Goal: Transaction & Acquisition: Purchase product/service

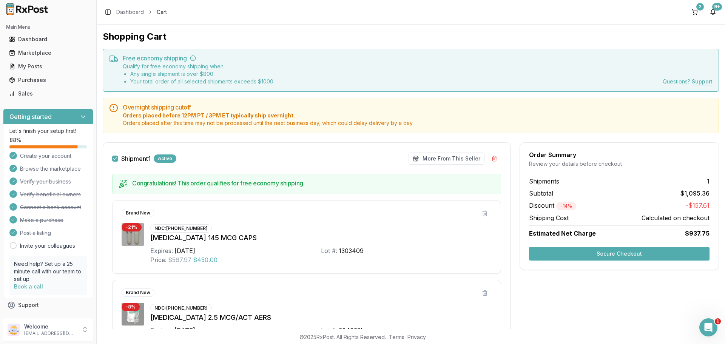
scroll to position [38, 0]
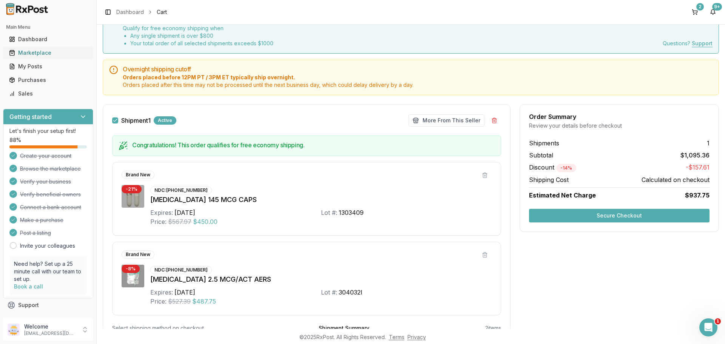
click at [40, 52] on div "Marketplace" at bounding box center [48, 53] width 78 height 8
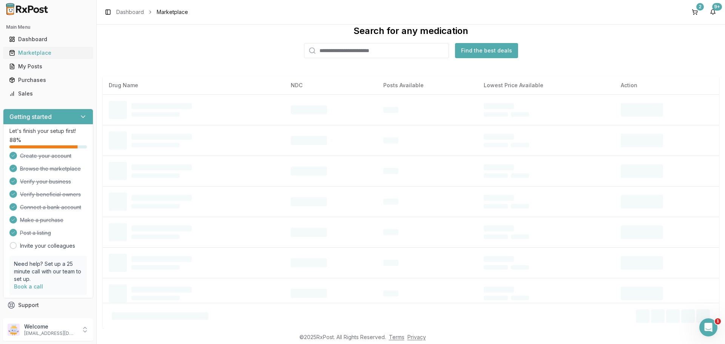
scroll to position [18, 0]
click at [347, 49] on input "search" at bounding box center [376, 50] width 145 height 15
paste input "**********"
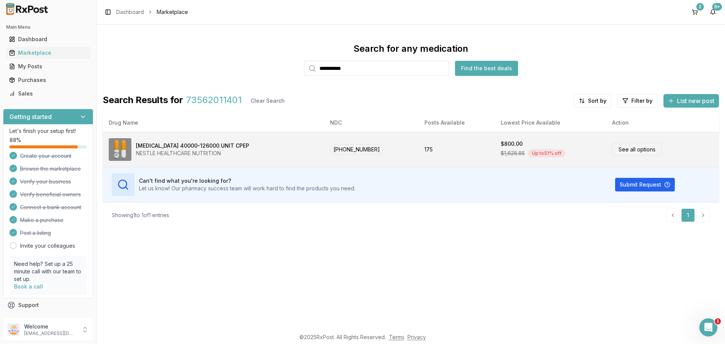
type input "**********"
click at [232, 147] on div "[MEDICAL_DATA] 40000-126000 UNIT CPEP NESTLE HEALTHCARE NUTRITION" at bounding box center [213, 149] width 209 height 23
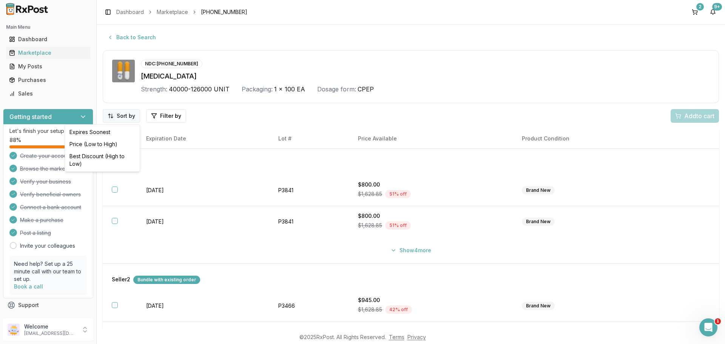
click at [114, 114] on html "Main Menu Dashboard Marketplace My Posts Purchases Sales Getting started Let's …" at bounding box center [362, 172] width 725 height 344
click at [116, 144] on div "Price (Low to High)" at bounding box center [102, 144] width 72 height 12
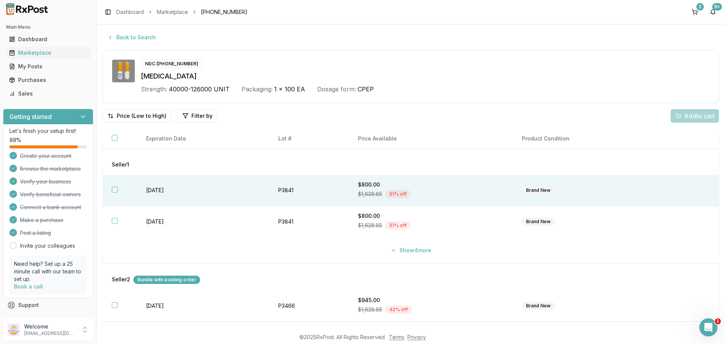
click at [113, 188] on button "button" at bounding box center [115, 189] width 6 height 6
click at [698, 116] on span "Add 1 to cart" at bounding box center [697, 115] width 33 height 9
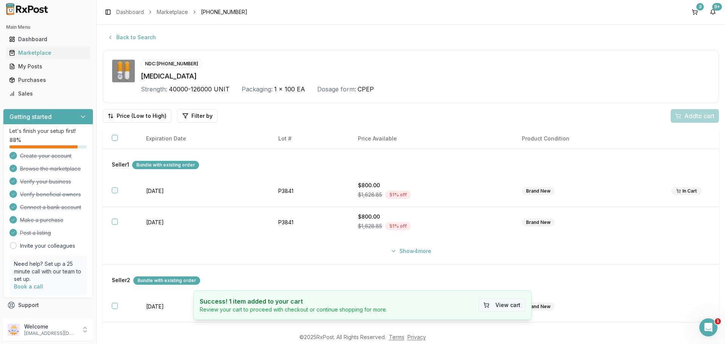
click at [514, 304] on button "View cart" at bounding box center [501, 305] width 47 height 14
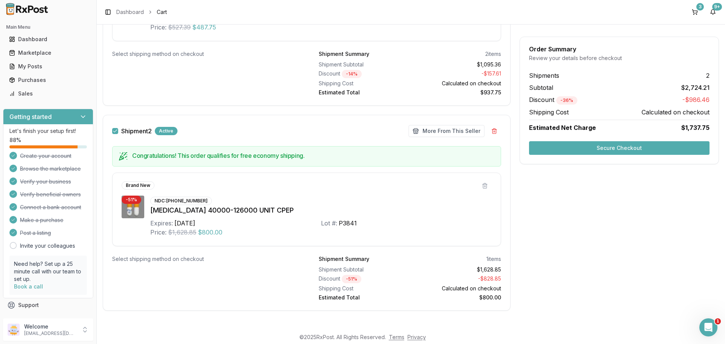
scroll to position [315, 0]
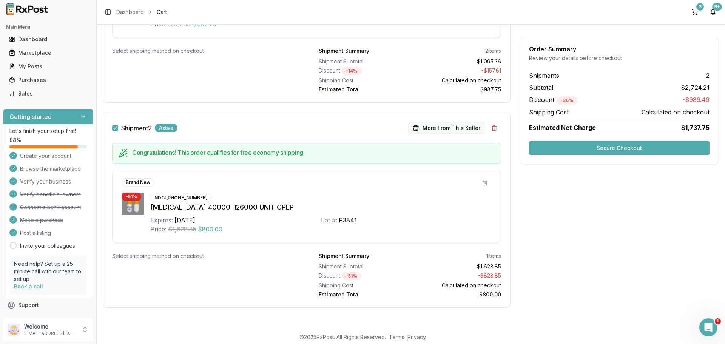
click at [444, 132] on button "More From This Seller" at bounding box center [446, 128] width 76 height 12
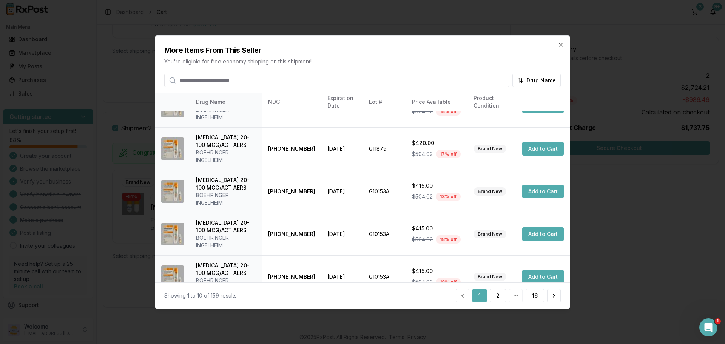
scroll to position [225, 0]
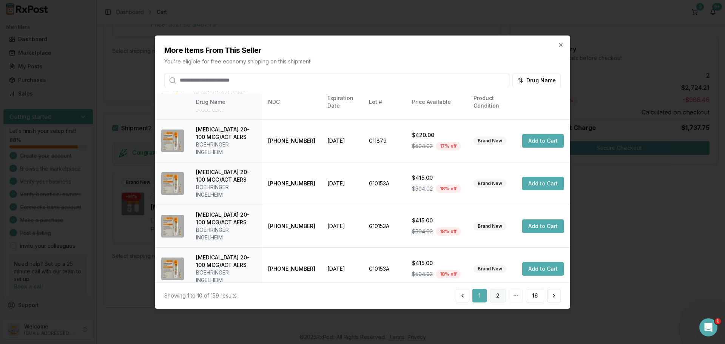
click at [500, 293] on button "2" at bounding box center [498, 296] width 16 height 14
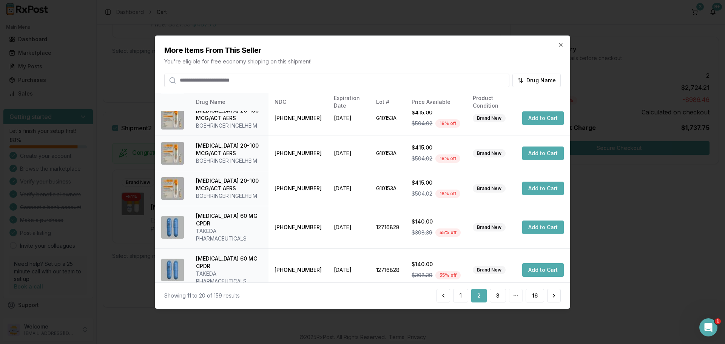
scroll to position [180, 0]
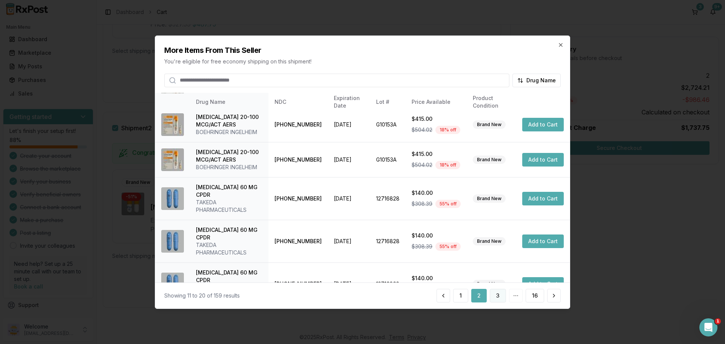
click at [494, 295] on button "3" at bounding box center [498, 296] width 16 height 14
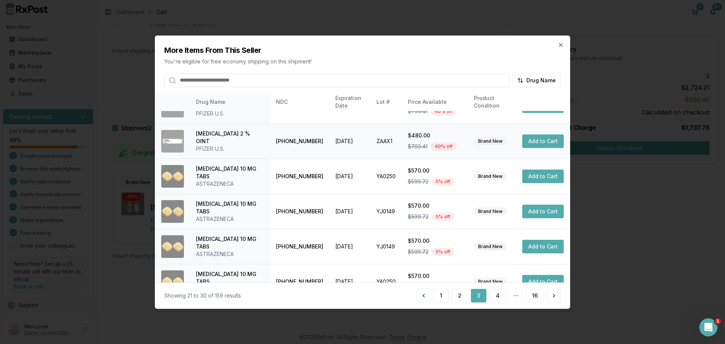
scroll to position [187, 0]
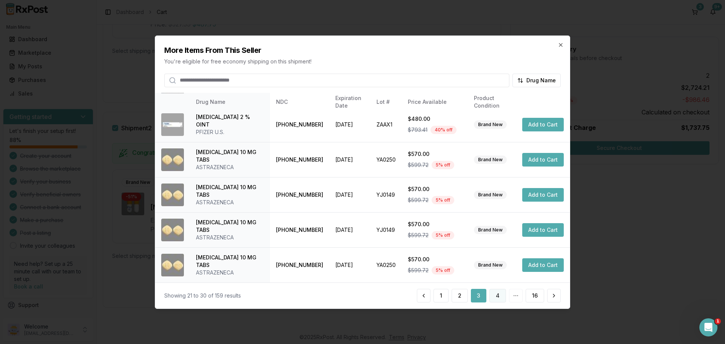
click at [496, 299] on button "4" at bounding box center [497, 296] width 17 height 14
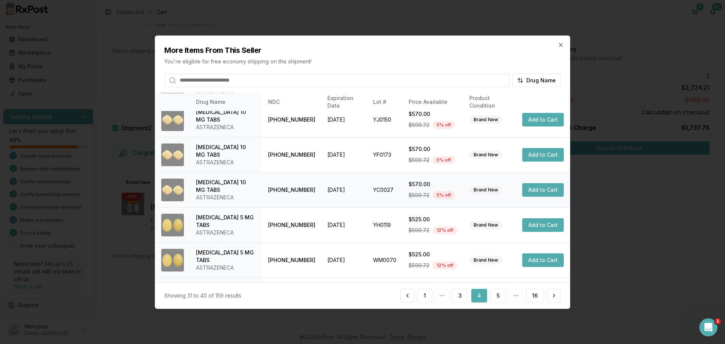
scroll to position [180, 0]
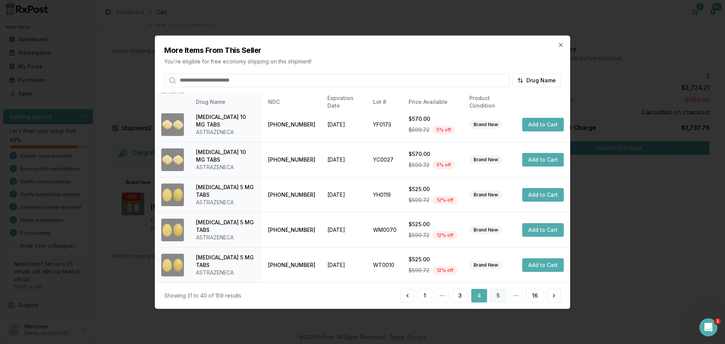
click at [500, 300] on button "5" at bounding box center [498, 296] width 16 height 14
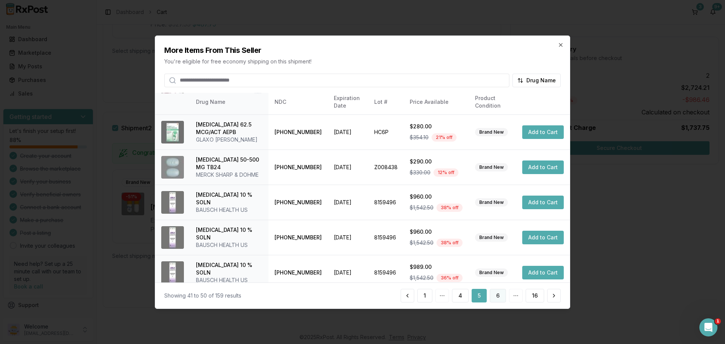
click at [497, 296] on button "6" at bounding box center [498, 296] width 16 height 14
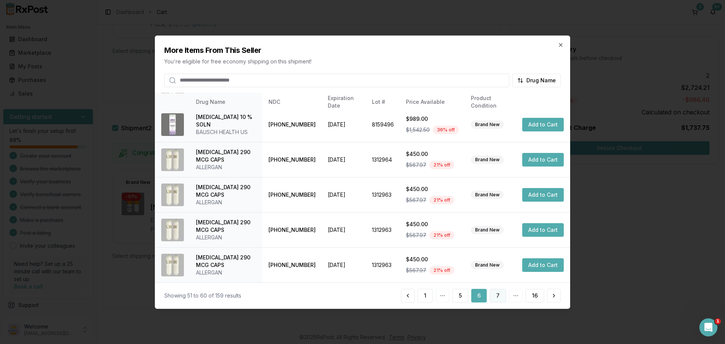
click at [496, 295] on button "7" at bounding box center [498, 296] width 16 height 14
click at [500, 299] on button "8" at bounding box center [498, 296] width 16 height 14
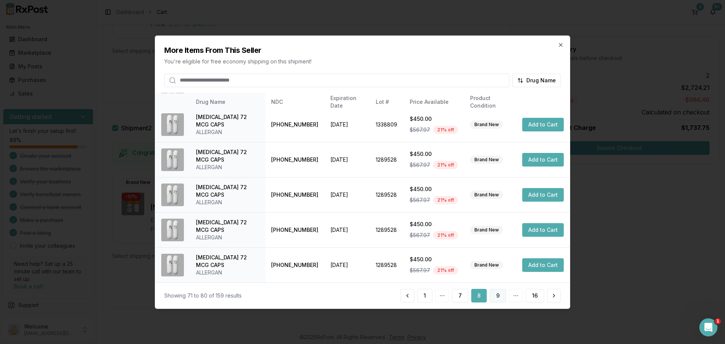
click at [500, 297] on button "9" at bounding box center [498, 296] width 16 height 14
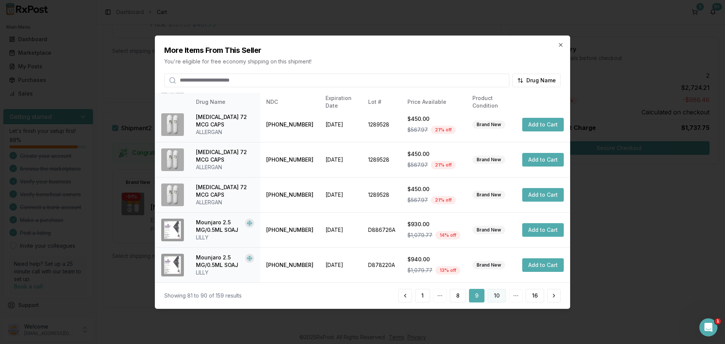
click at [499, 300] on button "10" at bounding box center [496, 296] width 18 height 14
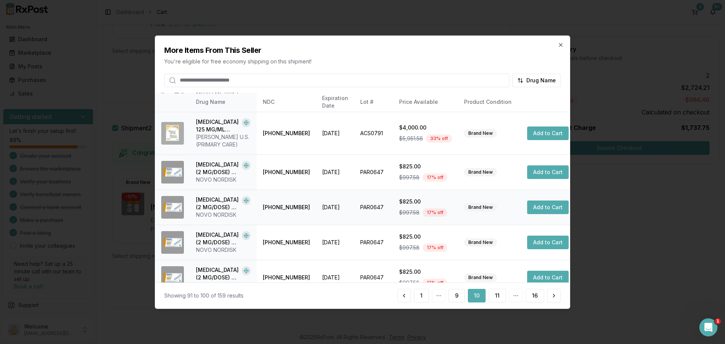
scroll to position [137, 0]
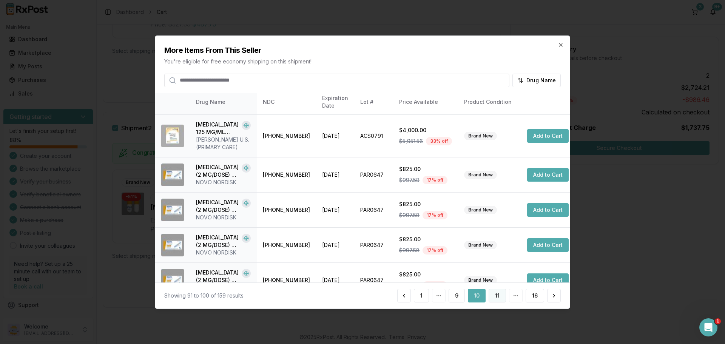
click at [499, 295] on button "11" at bounding box center [496, 296] width 17 height 14
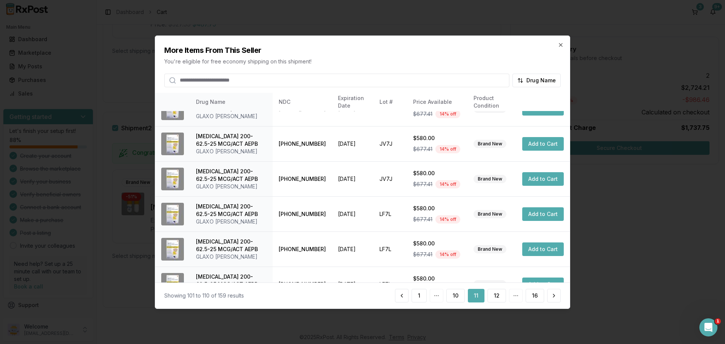
scroll to position [187, 0]
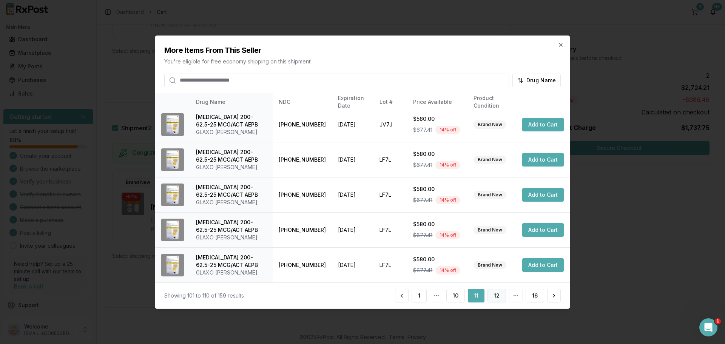
click at [497, 296] on button "12" at bounding box center [496, 296] width 18 height 14
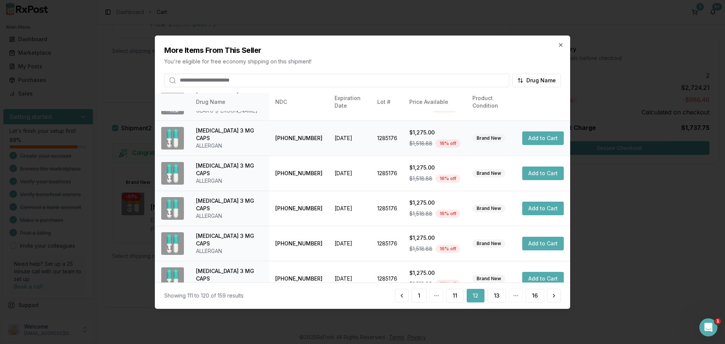
scroll to position [180, 0]
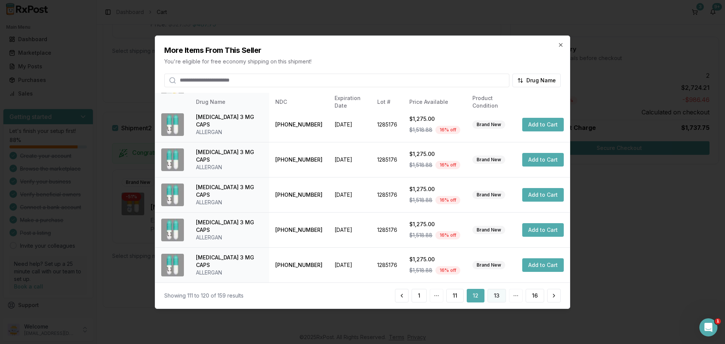
click at [495, 302] on button "13" at bounding box center [496, 296] width 18 height 14
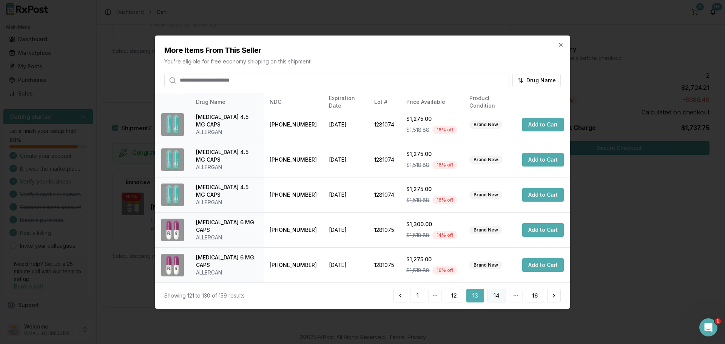
click at [498, 297] on button "14" at bounding box center [496, 296] width 19 height 14
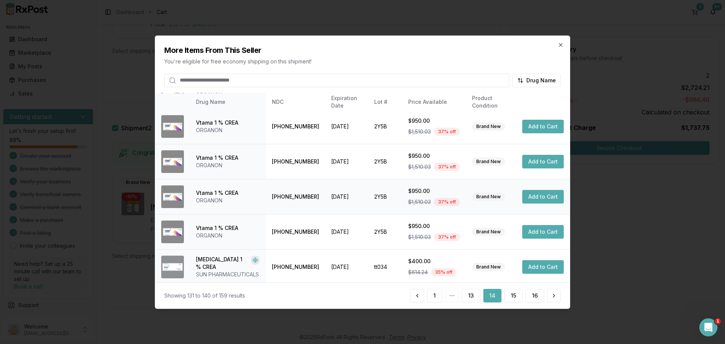
scroll to position [181, 0]
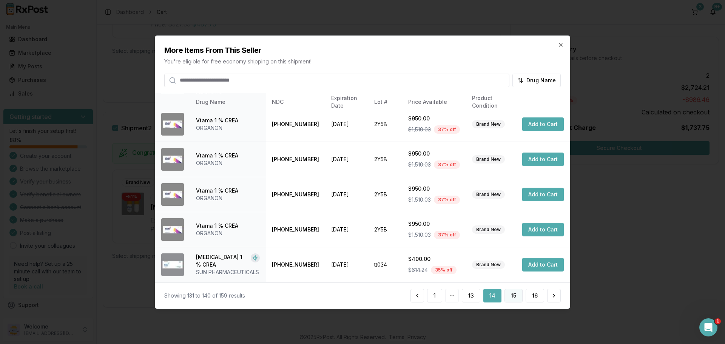
click at [516, 299] on button "15" at bounding box center [513, 296] width 18 height 14
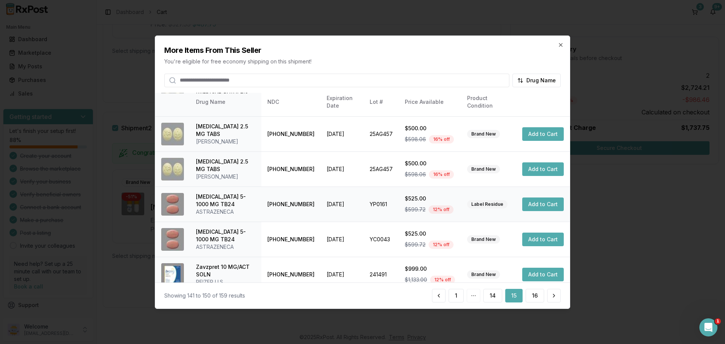
scroll to position [180, 0]
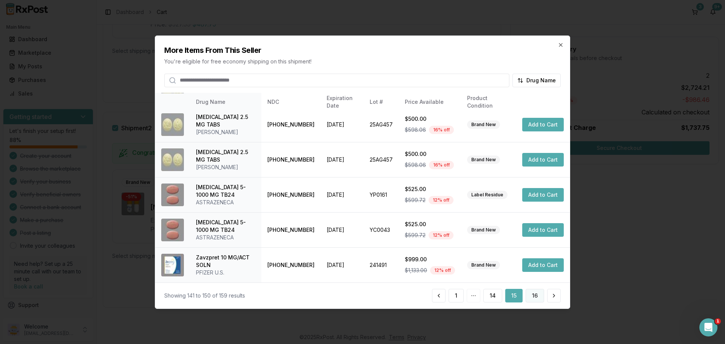
click at [531, 296] on button "16" at bounding box center [534, 296] width 18 height 14
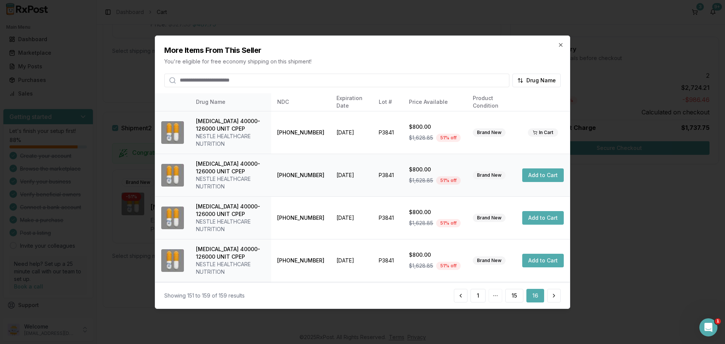
click at [542, 177] on button "Add to Cart" at bounding box center [543, 175] width 42 height 14
click at [560, 45] on icon "button" at bounding box center [560, 45] width 6 height 6
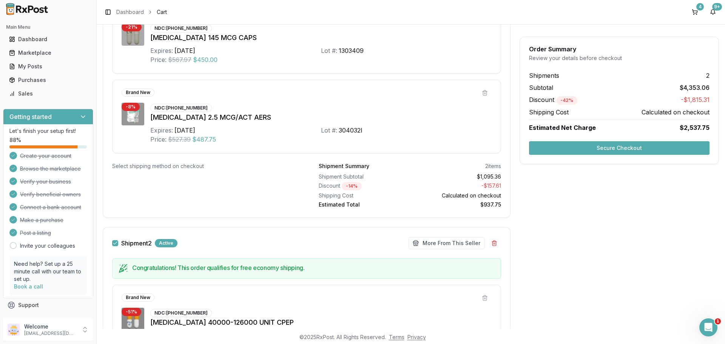
scroll to position [168, 0]
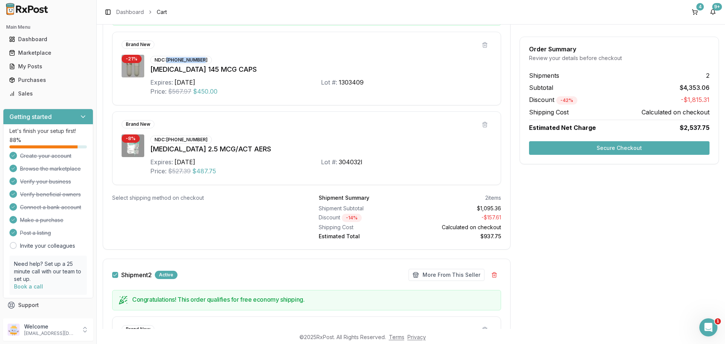
drag, startPoint x: 166, startPoint y: 61, endPoint x: 209, endPoint y: 58, distance: 43.1
click at [209, 58] on div "NDC: [PHONE_NUMBER] [MEDICAL_DATA] 145 MCG CAPS Expires: [DATE] Lot #: 1303409 …" at bounding box center [320, 75] width 341 height 41
click at [44, 53] on div "Marketplace" at bounding box center [48, 53] width 78 height 8
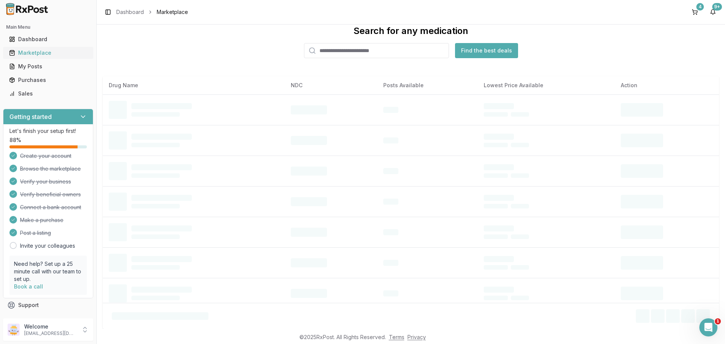
scroll to position [18, 0]
click at [346, 53] on input "search" at bounding box center [376, 50] width 145 height 15
paste input "**********"
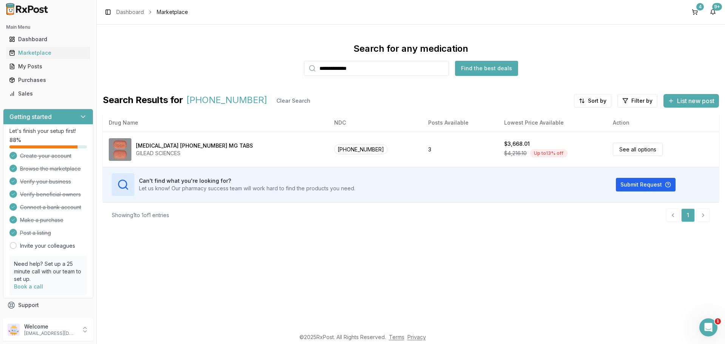
click at [486, 69] on button "Find the best deals" at bounding box center [486, 68] width 63 height 15
drag, startPoint x: 377, startPoint y: 69, endPoint x: 256, endPoint y: 73, distance: 121.2
click at [250, 73] on div "**********" at bounding box center [411, 59] width 616 height 33
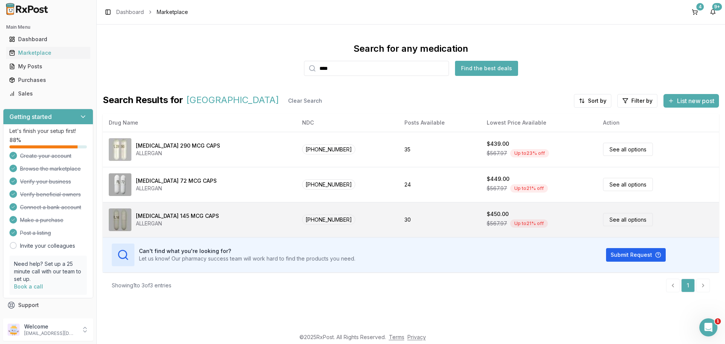
type input "****"
click at [213, 219] on div "[MEDICAL_DATA] 145 MCG CAPS ALLERGAN" at bounding box center [199, 219] width 181 height 23
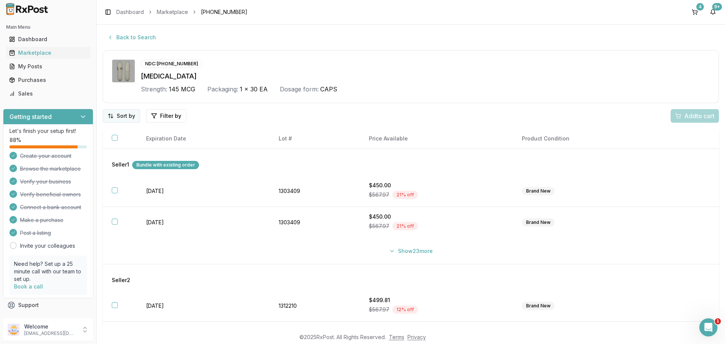
click at [132, 119] on html "Main Menu Dashboard Marketplace My Posts Purchases Sales Getting started Let's …" at bounding box center [362, 172] width 725 height 344
click at [111, 142] on div "Price (Low to High)" at bounding box center [102, 144] width 72 height 12
drag, startPoint x: 694, startPoint y: 10, endPoint x: 687, endPoint y: 14, distance: 8.3
click at [694, 10] on button "4" at bounding box center [694, 12] width 12 height 12
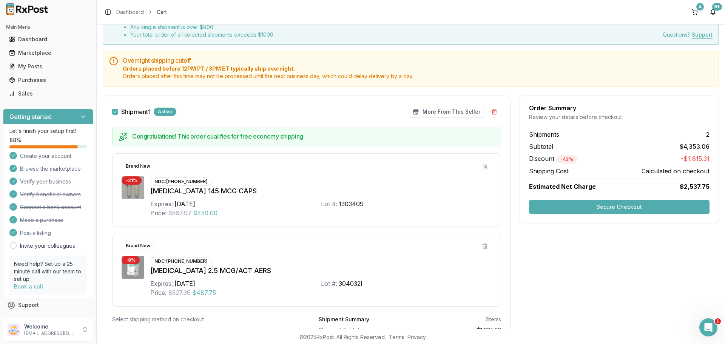
scroll to position [50, 0]
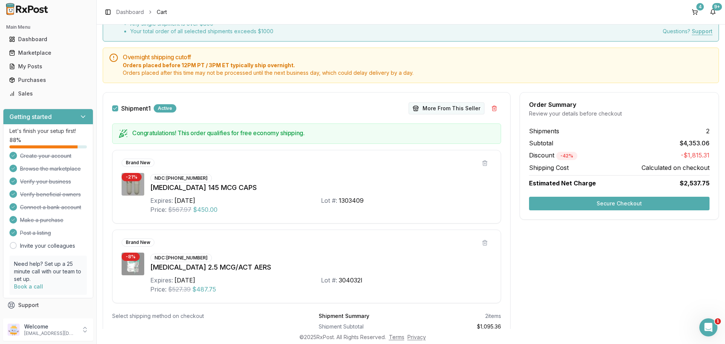
click at [434, 110] on button "More From This Seller" at bounding box center [446, 108] width 76 height 12
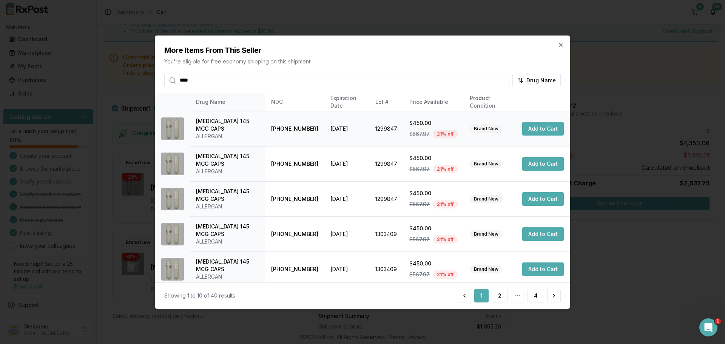
type input "****"
click at [534, 131] on button "Add to Cart" at bounding box center [543, 129] width 42 height 14
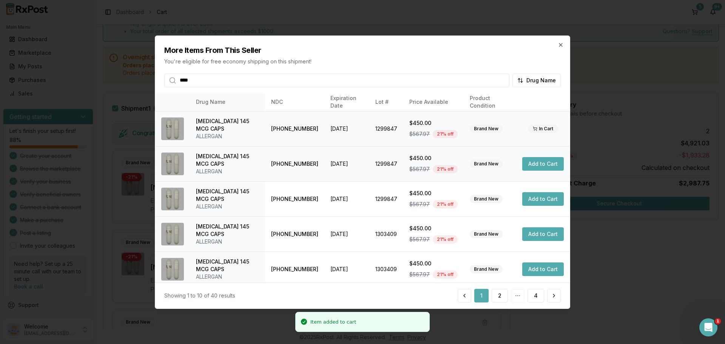
click at [537, 165] on button "Add to Cart" at bounding box center [543, 164] width 42 height 14
click at [539, 202] on button "Add to Cart" at bounding box center [543, 199] width 42 height 14
click at [538, 236] on button "Add to Cart" at bounding box center [543, 234] width 42 height 14
click at [562, 44] on icon "button" at bounding box center [560, 45] width 6 height 6
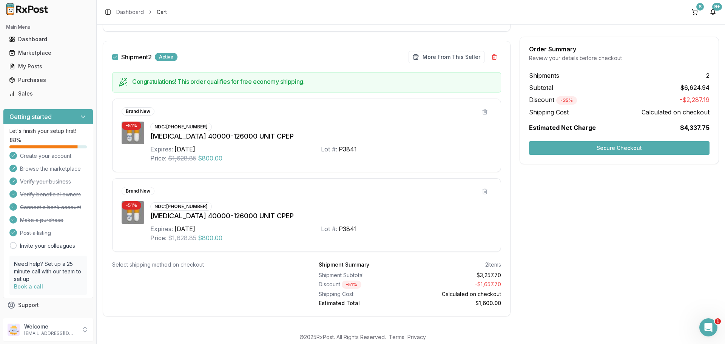
scroll to position [653, 0]
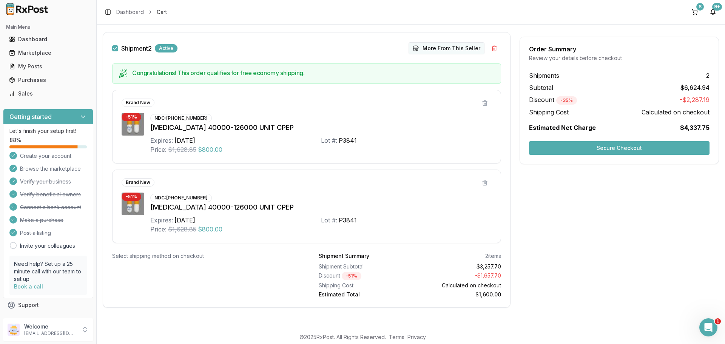
click at [441, 44] on button "More From This Seller" at bounding box center [446, 48] width 76 height 12
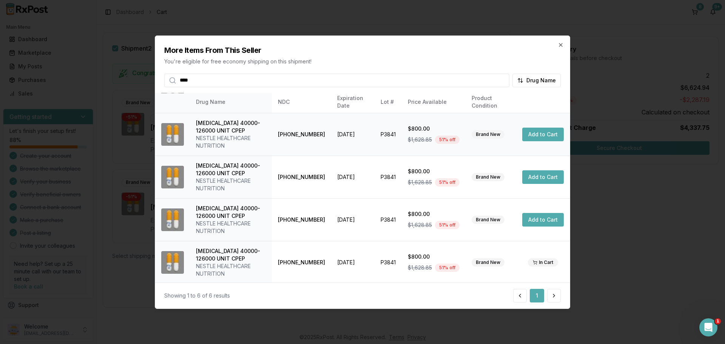
scroll to position [85, 0]
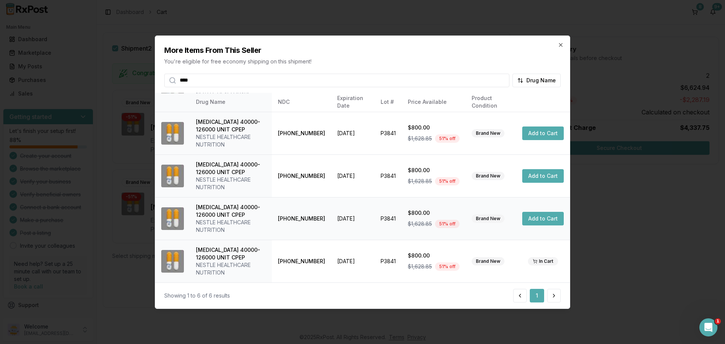
type input "****"
click at [539, 224] on button "Add to Cart" at bounding box center [543, 219] width 42 height 14
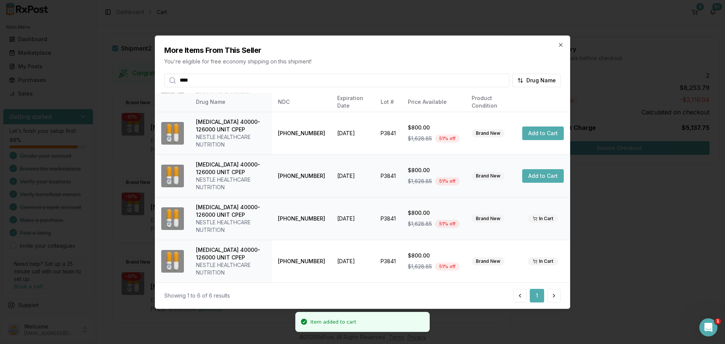
click at [540, 181] on button "Add to Cart" at bounding box center [543, 176] width 42 height 14
click at [531, 131] on button "Add to Cart" at bounding box center [543, 133] width 42 height 14
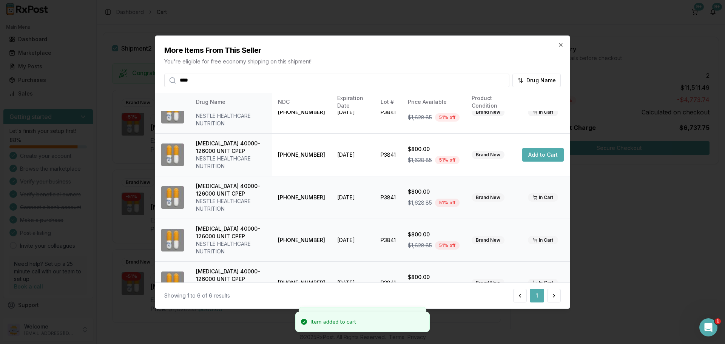
scroll to position [0, 0]
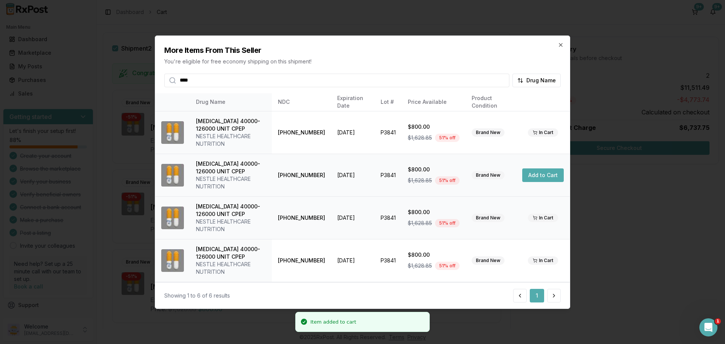
click at [537, 173] on button "Add to Cart" at bounding box center [543, 175] width 42 height 14
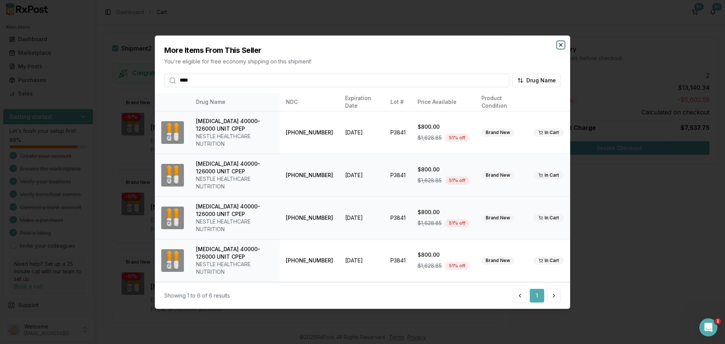
click at [561, 46] on icon "button" at bounding box center [560, 45] width 6 height 6
